Goal: Information Seeking & Learning: Check status

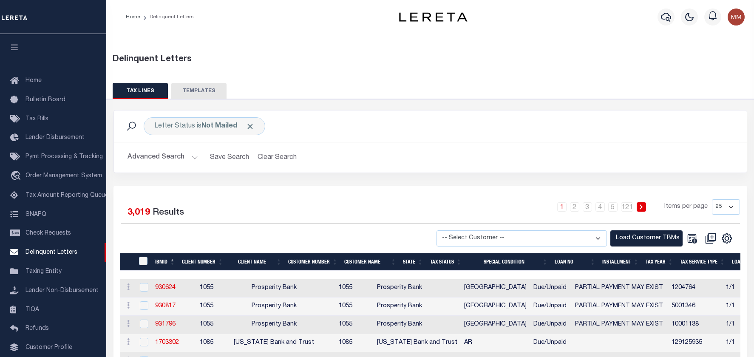
scroll to position [28, 0]
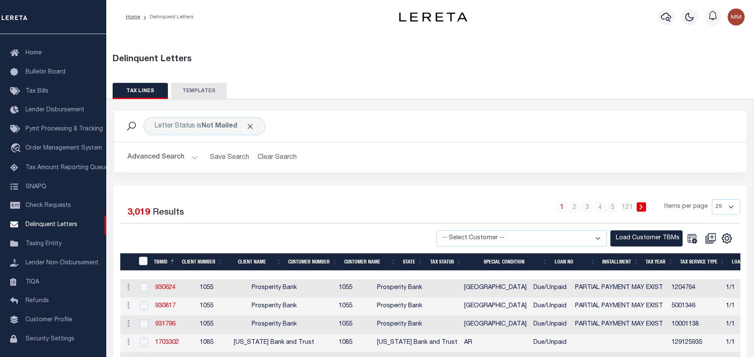
click at [543, 152] on h2 "Advanced Search Save Search Clear Search" at bounding box center [430, 157] width 619 height 17
click at [198, 86] on button "TEMPLATES" at bounding box center [198, 91] width 55 height 16
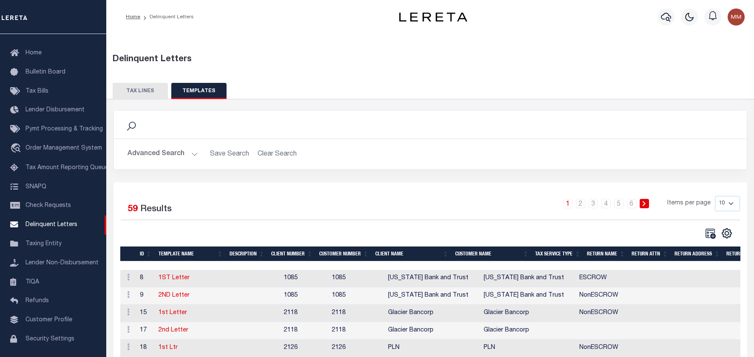
drag, startPoint x: 113, startPoint y: 57, endPoint x: 281, endPoint y: 82, distance: 170.2
click at [281, 82] on div "Delinquent Letters TAX LINES TEMPLATES Search" at bounding box center [430, 247] width 657 height 430
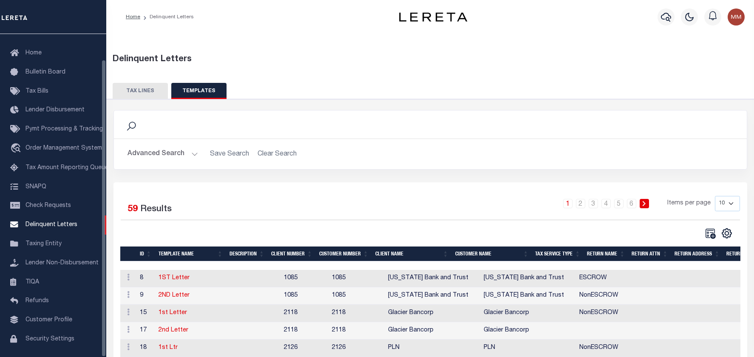
click at [138, 88] on button "TAX LINES" at bounding box center [140, 91] width 55 height 16
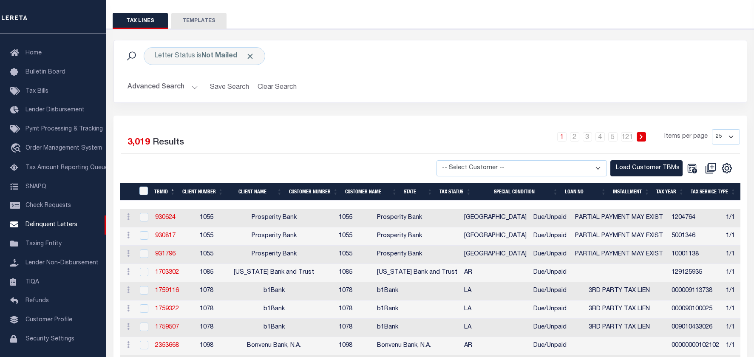
scroll to position [85, 0]
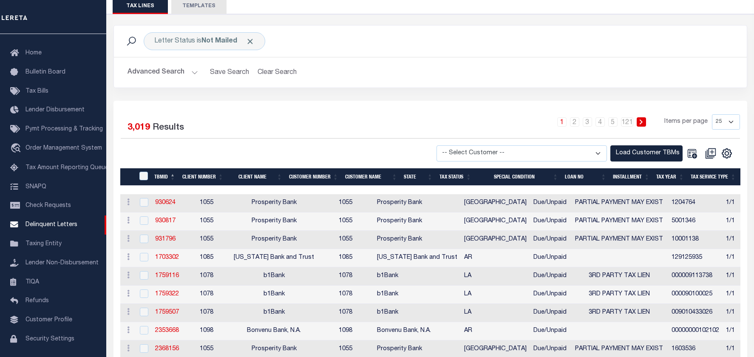
click at [605, 145] on select "-- Select Customer -- Accumatch - Refunds All In Credit Union Amarillo National…" at bounding box center [522, 153] width 170 height 17
click at [528, 114] on div "1 2 3 4 5 … 121 Items per page 25 50 100 500 1000" at bounding box center [508, 125] width 461 height 22
click at [286, 145] on div at bounding box center [276, 153] width 310 height 17
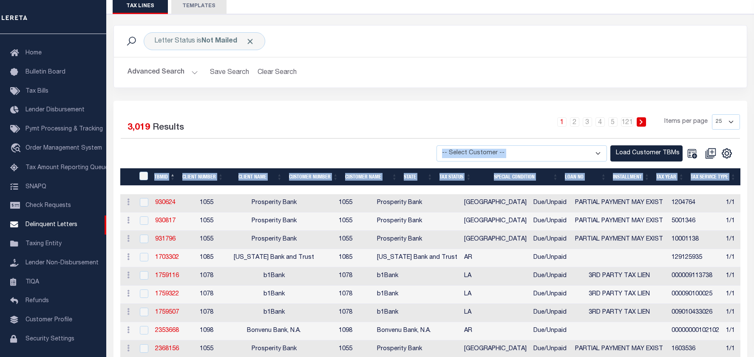
drag, startPoint x: 152, startPoint y: 139, endPoint x: 564, endPoint y: 170, distance: 412.6
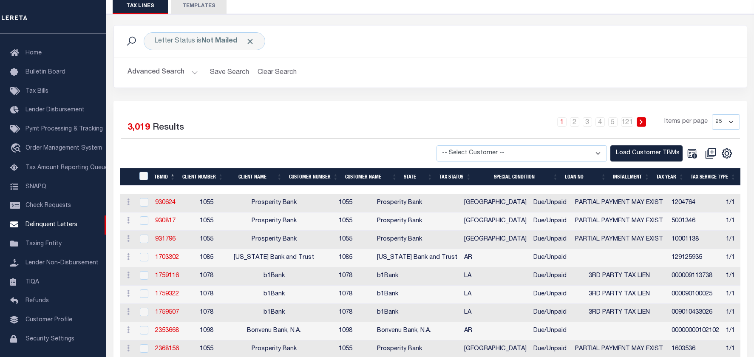
click at [362, 114] on div "1 2 3 4 5 … 121 Items per page 25 50 100 500 1000" at bounding box center [508, 125] width 461 height 22
click at [606, 145] on select "-- Select Customer -- Accumatch - Refunds All In Credit Union Amarillo National…" at bounding box center [522, 153] width 170 height 17
drag, startPoint x: 220, startPoint y: 126, endPoint x: 419, endPoint y: 111, distance: 199.1
click at [600, 128] on div "Selected 3,019 Results 1 2 3 4 5 … 121 Items per page 25 50 100 500 1000" at bounding box center [430, 137] width 633 height 47
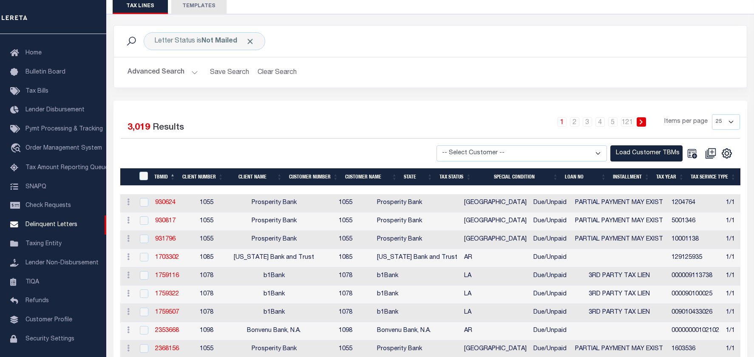
drag, startPoint x: 380, startPoint y: 138, endPoint x: 463, endPoint y: 137, distance: 82.9
click at [600, 144] on div "Selected 3,019 Results 1 2 3 4 5 … 121 Items per page 25 50 100 500 1000" at bounding box center [430, 137] width 633 height 47
drag, startPoint x: 459, startPoint y: 140, endPoint x: 240, endPoint y: 94, distance: 224.4
click at [504, 130] on div "Selected 3,019 Results 1 2 3 4 5 … 121 Items per page 25 50 100 500 1000" at bounding box center [430, 137] width 633 height 47
click at [167, 200] on link "930624" at bounding box center [165, 203] width 20 height 6
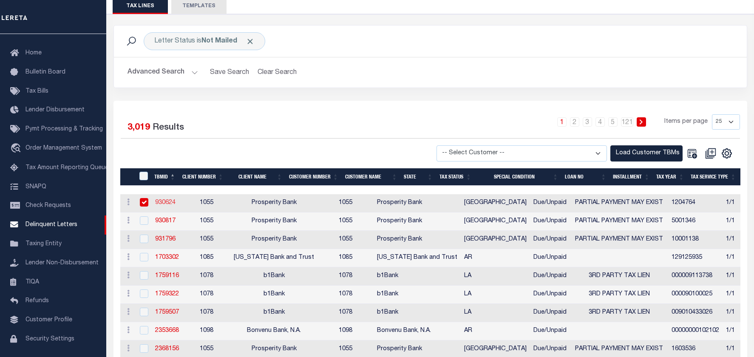
checkbox input "true"
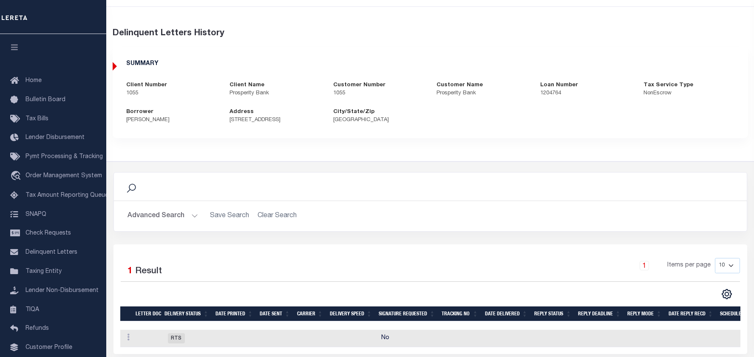
scroll to position [43, 0]
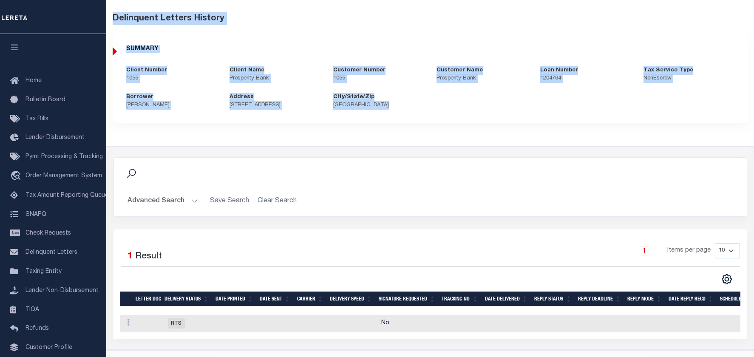
drag, startPoint x: 111, startPoint y: 17, endPoint x: 402, endPoint y: 142, distance: 316.8
click at [402, 142] on div "Delinquent Letters History SUMMARY Client Number 1055 Client Name Prosperity Ba…" at bounding box center [430, 170] width 657 height 359
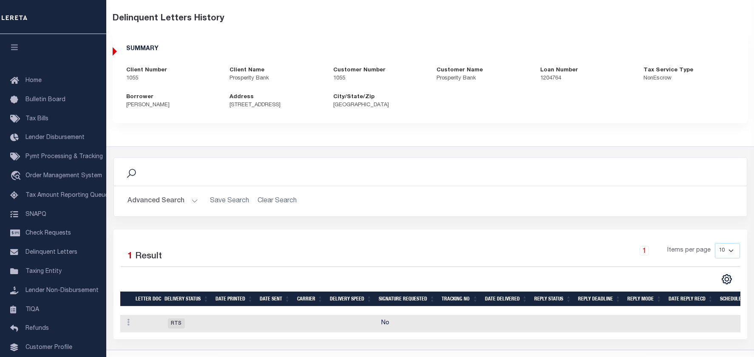
drag, startPoint x: 128, startPoint y: 278, endPoint x: 193, endPoint y: 275, distance: 64.2
click at [193, 292] on tr "LETTER DOC Delivery Status Date Printed Date Sent Carrier Delivery Speed Signat…" at bounding box center [448, 299] width 657 height 15
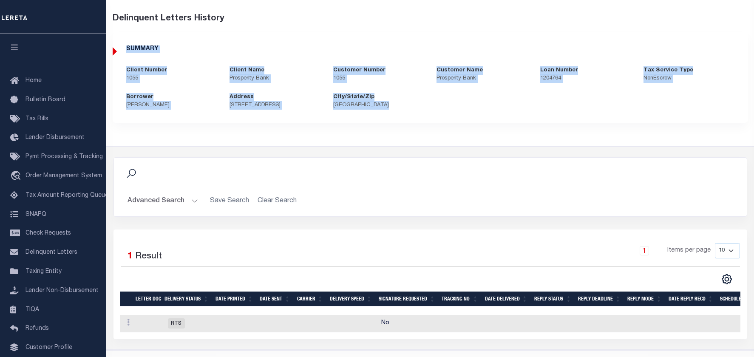
drag, startPoint x: 123, startPoint y: 45, endPoint x: 646, endPoint y: 164, distance: 536.5
click at [679, 165] on div "Delinquent Letters History SUMMARY Client Number 1055 Client Name Prosperity Ba…" at bounding box center [430, 170] width 657 height 359
copy div "SUMMARY Client Number 1055 Client Name Prosperity Bank Customer Number 1055 Cus…"
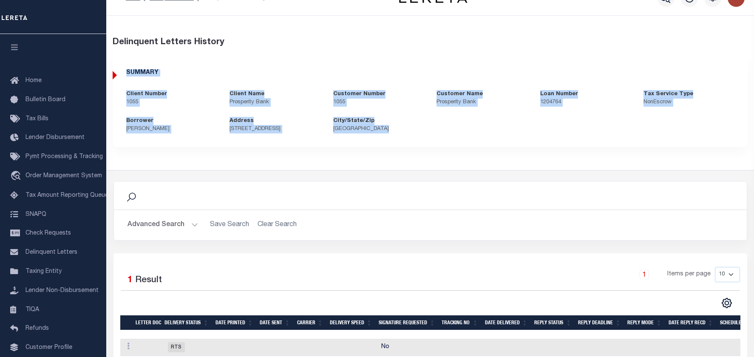
scroll to position [0, 0]
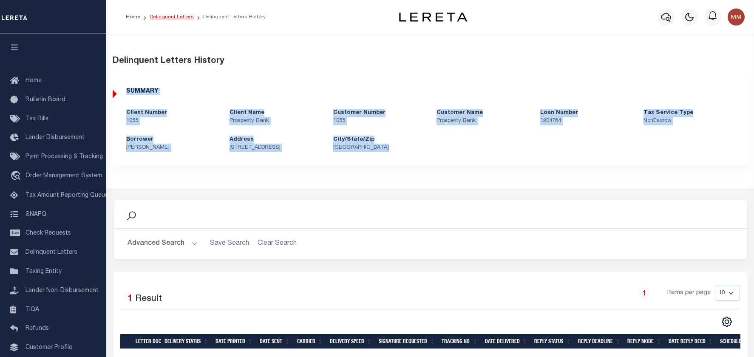
click at [178, 15] on link "Delinquent Letters" at bounding box center [172, 16] width 44 height 5
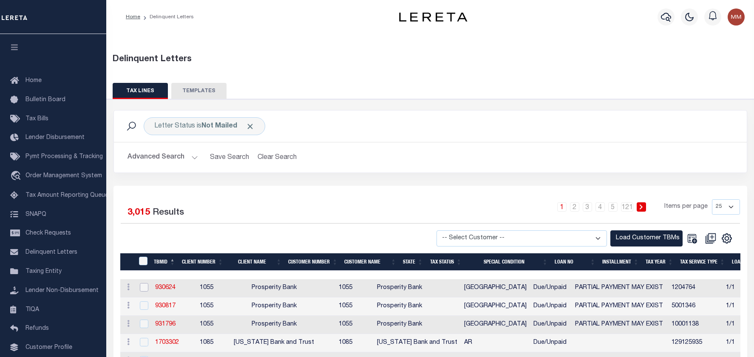
click at [144, 283] on input "checkbox" at bounding box center [144, 287] width 9 height 9
checkbox input "true"
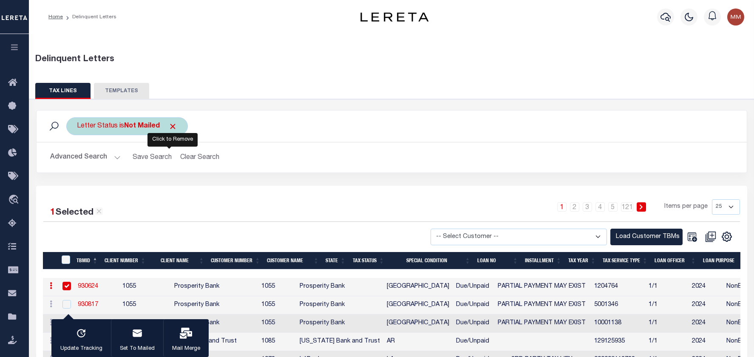
click at [173, 124] on span "Click to Remove" at bounding box center [172, 126] width 9 height 9
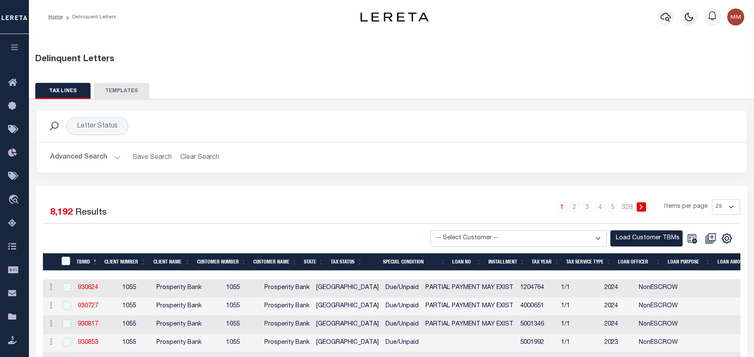
click at [206, 199] on div "1 Selected 8,192 Results" at bounding box center [125, 211] width 164 height 24
click at [79, 285] on link "930624" at bounding box center [88, 288] width 20 height 6
checkbox input "true"
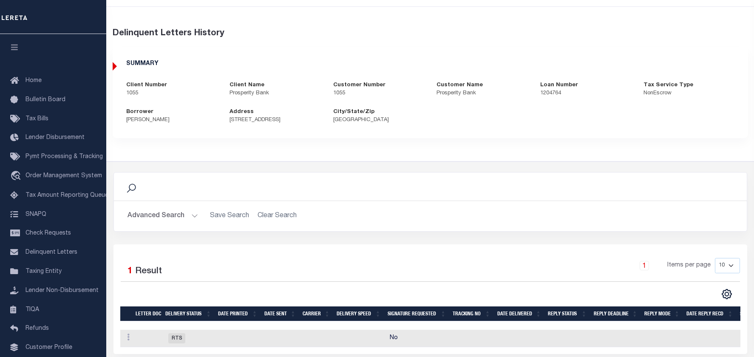
scroll to position [43, 0]
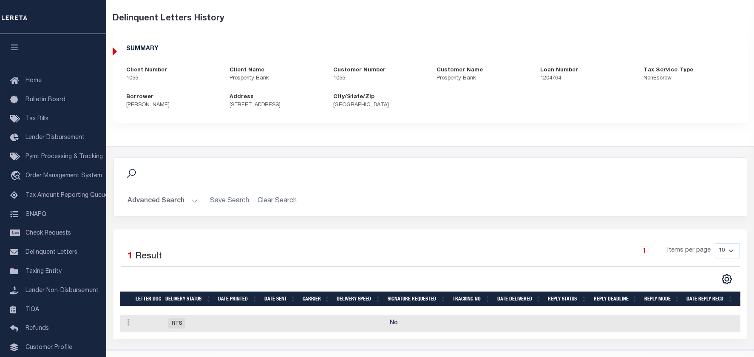
drag, startPoint x: 388, startPoint y: 315, endPoint x: 643, endPoint y: 321, distance: 255.5
click at [643, 321] on div "Selected 1 Result 1 Items per page 10 25 50 100" at bounding box center [430, 285] width 634 height 110
click at [180, 318] on span "RTS" at bounding box center [176, 323] width 17 height 10
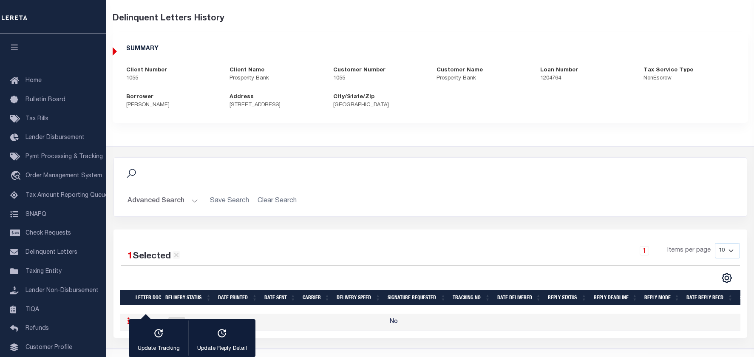
click at [128, 319] on link at bounding box center [128, 322] width 9 height 7
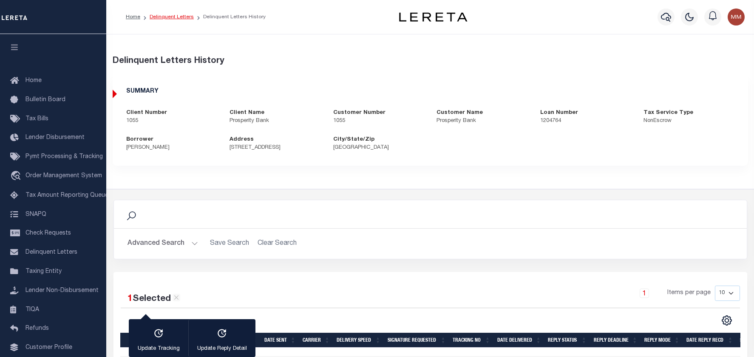
click at [178, 17] on link "Delinquent Letters" at bounding box center [172, 16] width 44 height 5
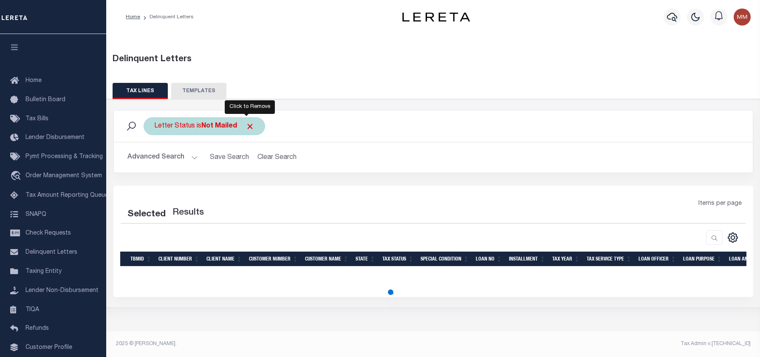
click at [246, 122] on span "Click to Remove" at bounding box center [250, 126] width 9 height 9
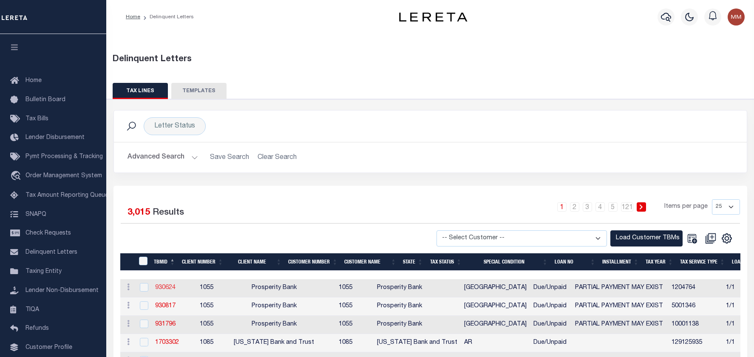
click at [167, 285] on link "930624" at bounding box center [165, 288] width 20 height 6
checkbox input "true"
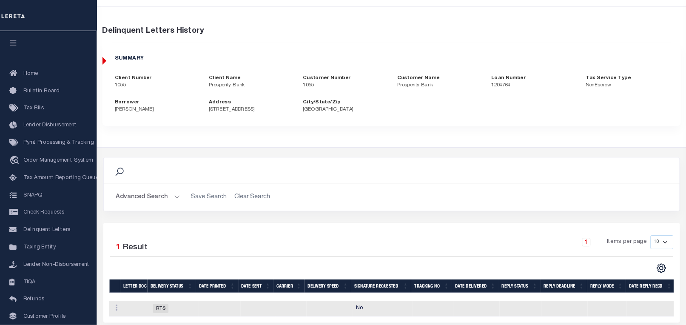
scroll to position [43, 0]
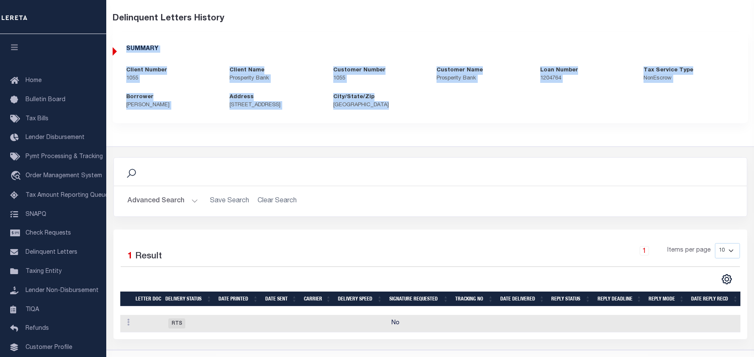
drag, startPoint x: 124, startPoint y: 44, endPoint x: 575, endPoint y: 135, distance: 459.7
click at [575, 135] on div "Delinquent Letters History SUMMARY Client Number 1055 Client Name Prosperity Ba…" at bounding box center [430, 170] width 657 height 359
copy div "SUMMARY Client Number 1055 Client Name Prosperity Bank Customer Number 1055 Cus…"
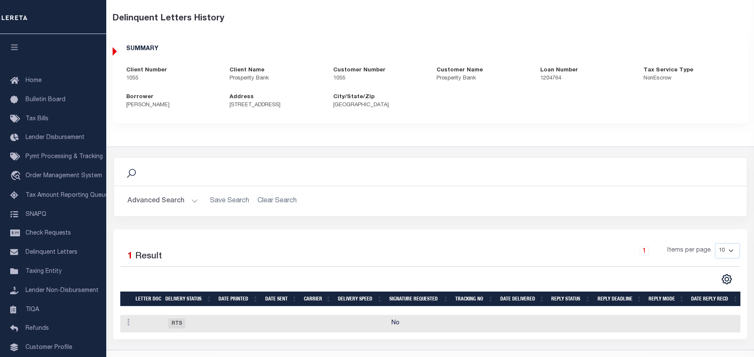
click at [354, 186] on div "Advanced Search Save Search Clear Search Is Is Contains On" at bounding box center [430, 201] width 633 height 30
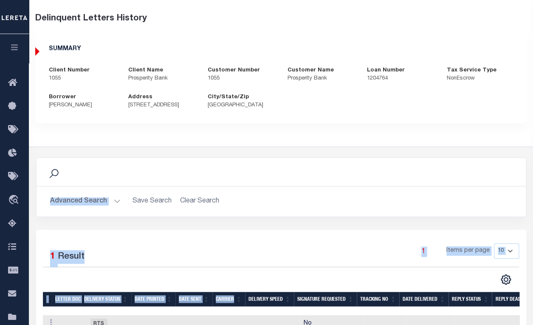
drag, startPoint x: 32, startPoint y: 152, endPoint x: 238, endPoint y: 286, distance: 245.4
click at [238, 286] on div "Search Advanced Search Save Search Clear Search Is Is" at bounding box center [281, 248] width 513 height 204
copy div "Search Advanced Search Save Search Clear Search Signature Requested See All Del…"
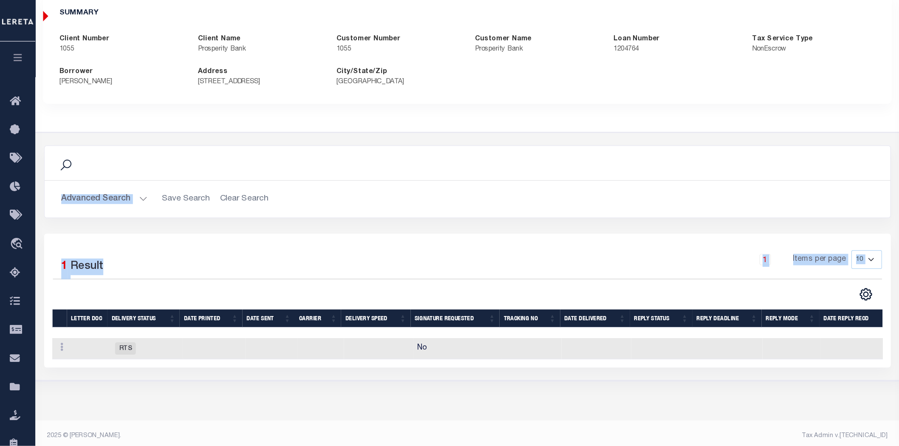
scroll to position [4, 0]
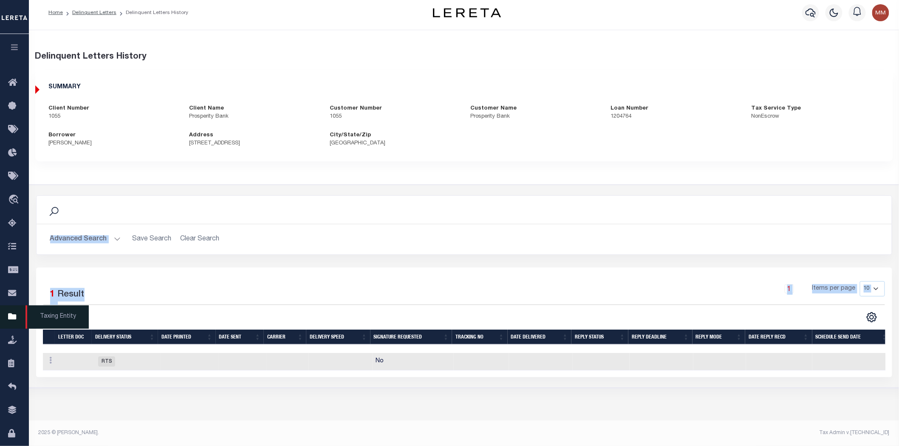
click at [11, 315] on icon at bounding box center [15, 317] width 14 height 11
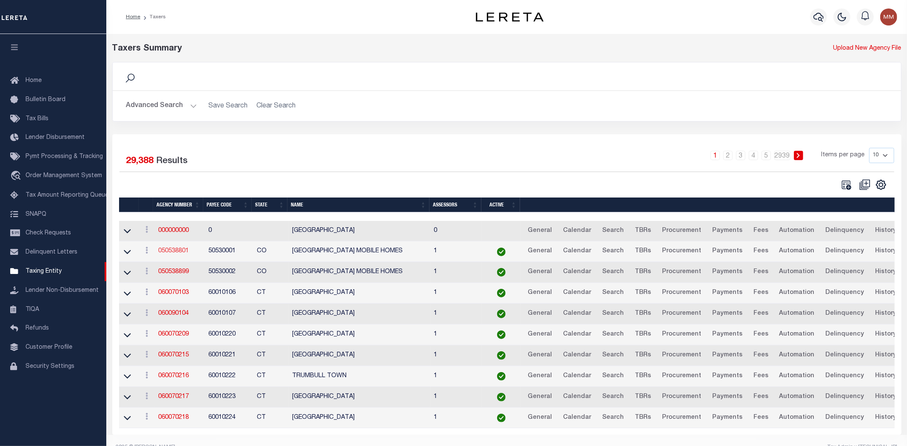
click at [175, 248] on link "050538801" at bounding box center [173, 251] width 31 height 6
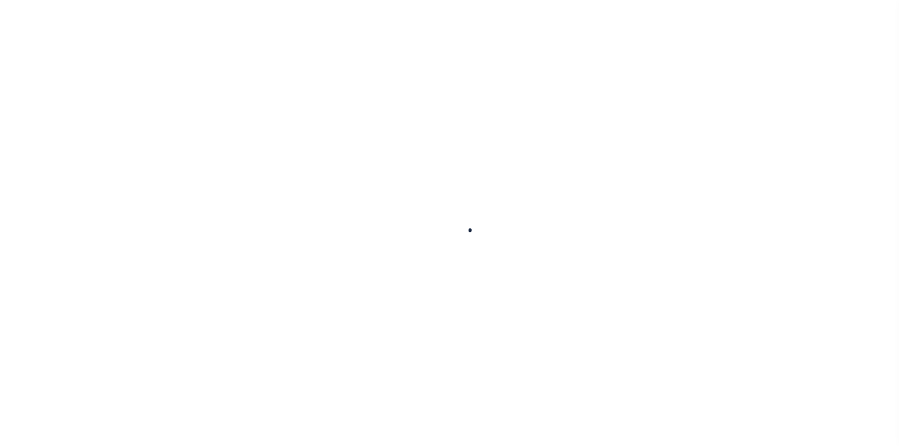
select select
checkbox input "false"
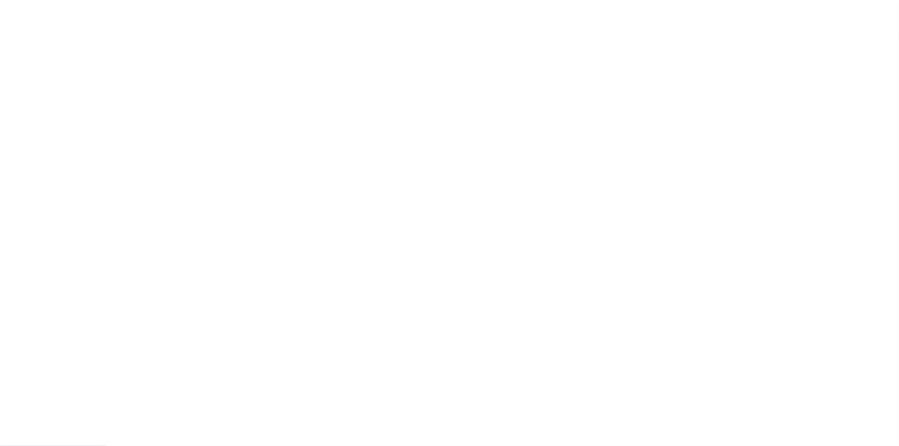
checkbox input "false"
type input "810500000"
